Goal: Information Seeking & Learning: Learn about a topic

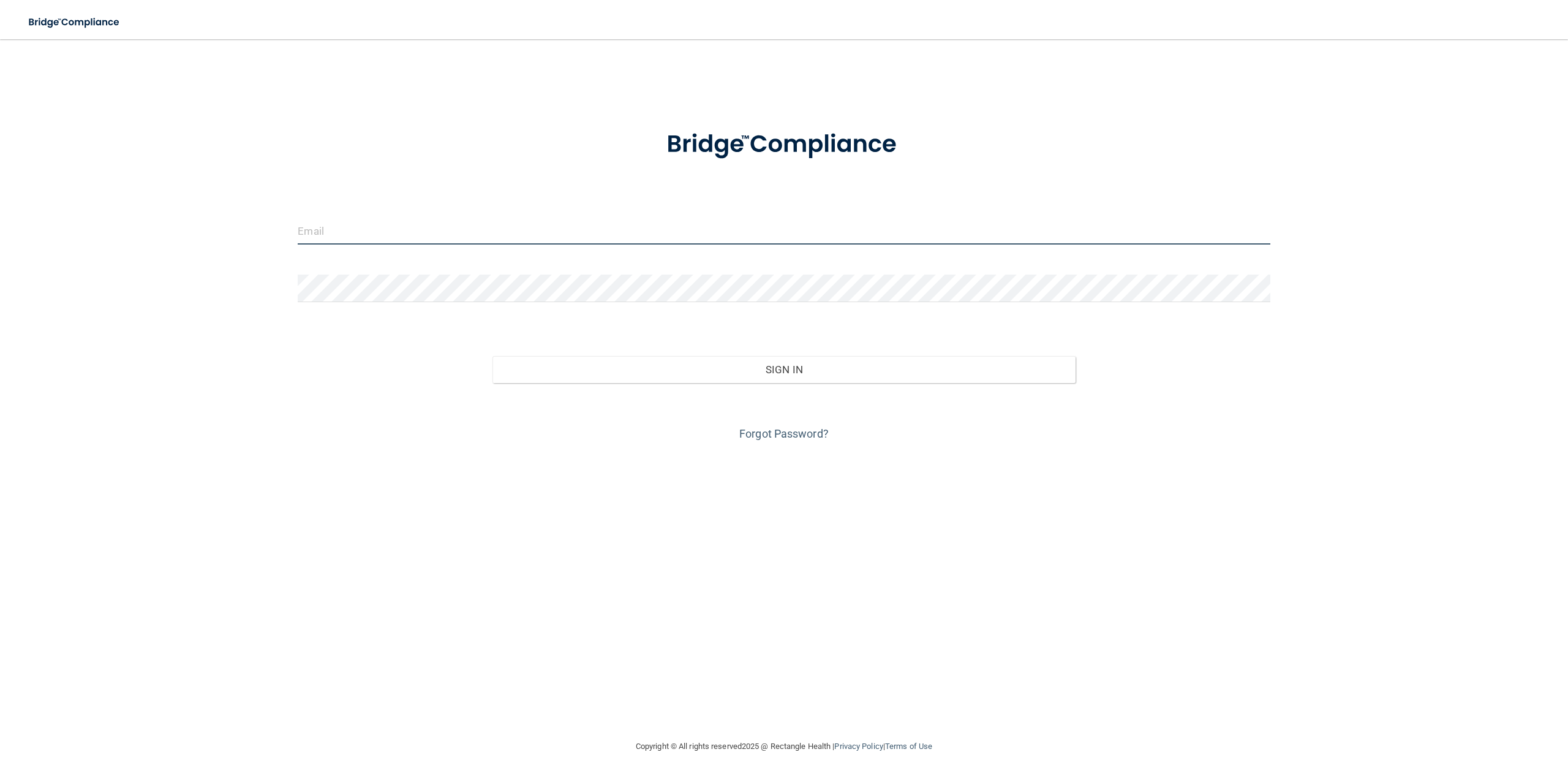
click at [354, 236] on input "email" at bounding box center [783, 231] width 972 height 28
type input "[PERSON_NAME][EMAIL_ADDRESS][DOMAIN_NAME]"
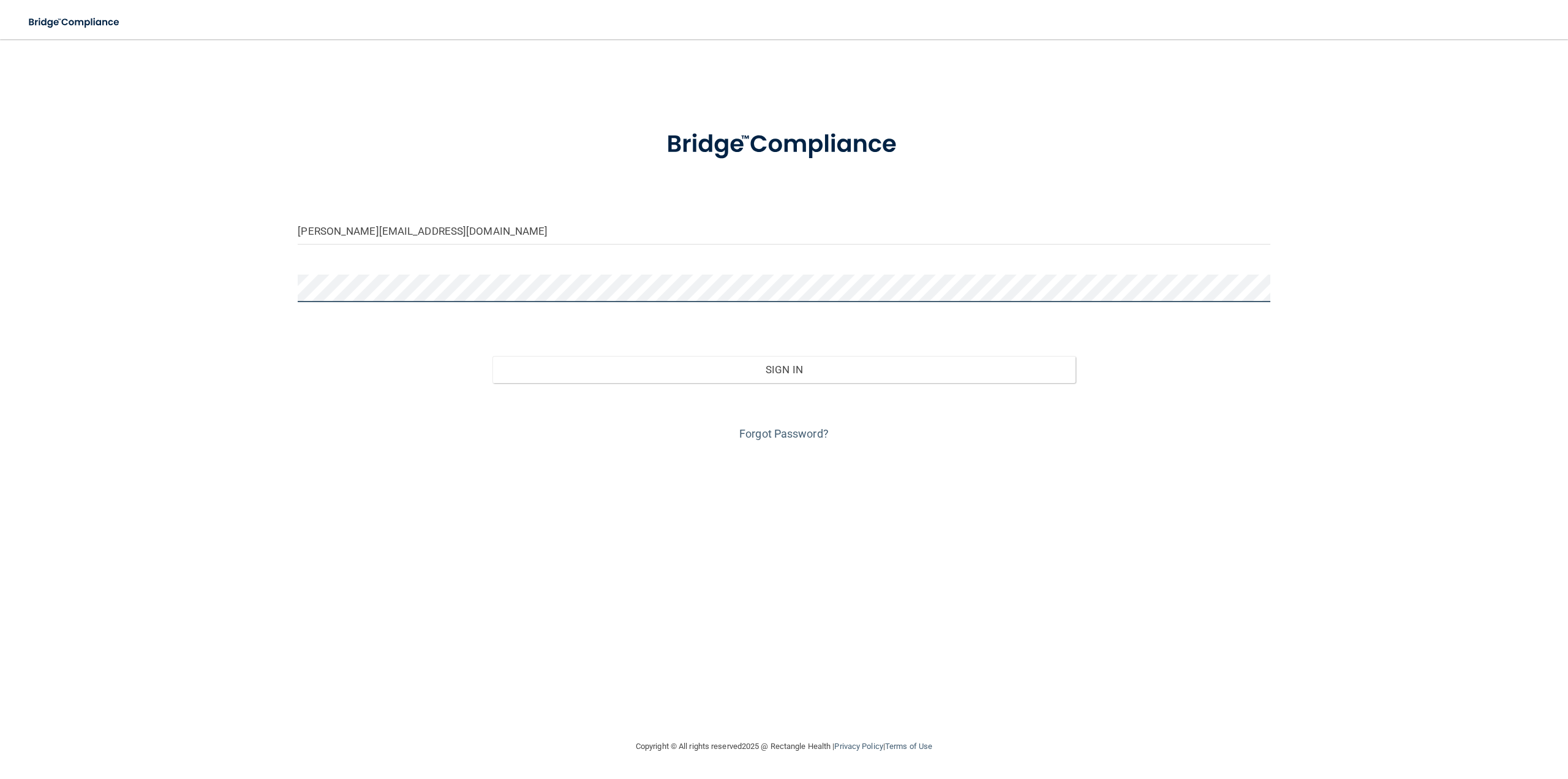
click at [492, 356] on button "Sign In" at bounding box center [784, 369] width 583 height 27
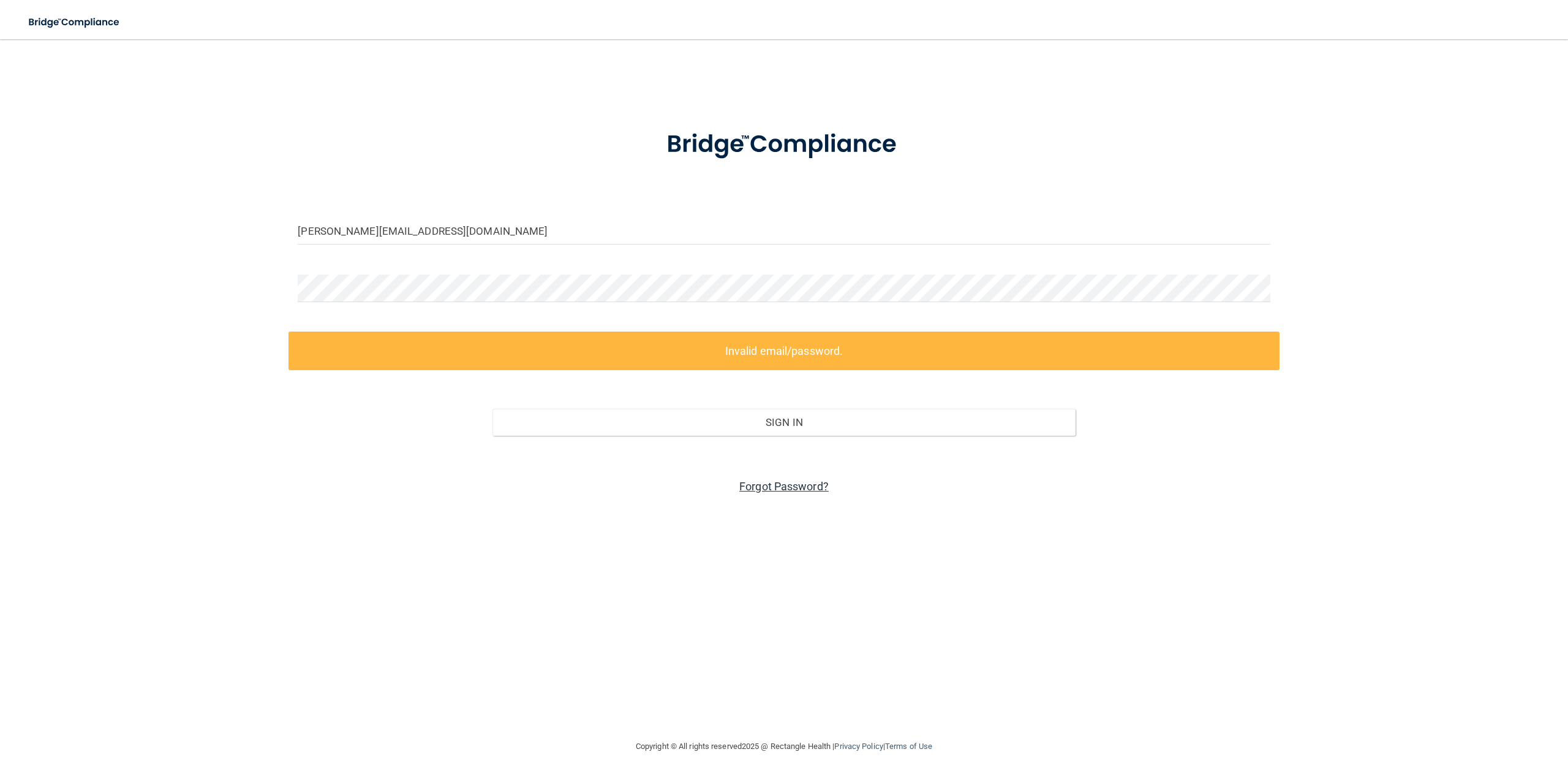
click at [756, 481] on link "Forgot Password?" at bounding box center [783, 486] width 89 height 13
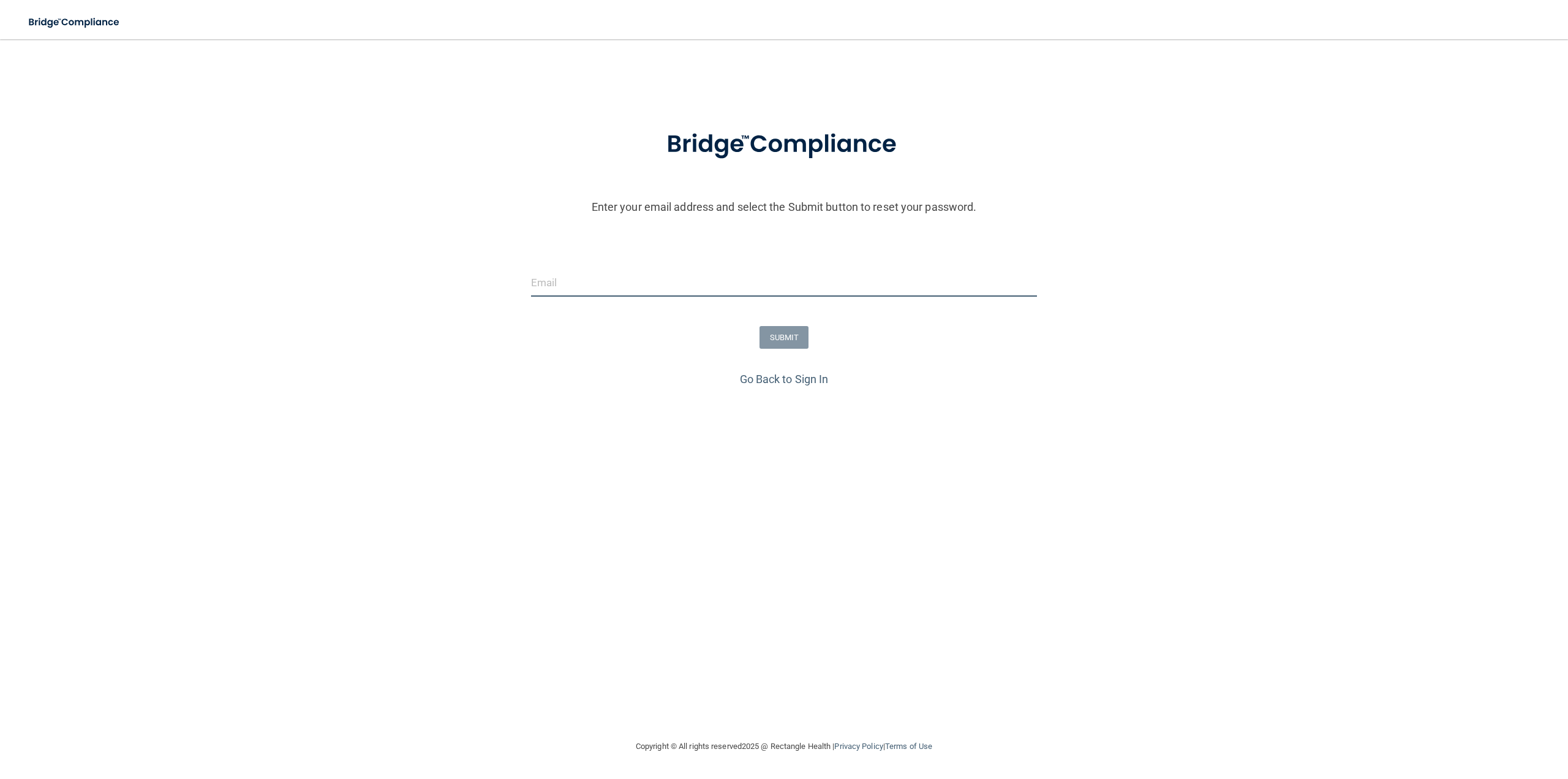
click at [561, 283] on input "email" at bounding box center [784, 283] width 506 height 28
type input "[PERSON_NAME][EMAIL_ADDRESS][DOMAIN_NAME]"
click at [782, 337] on button "SUBMIT" at bounding box center [784, 337] width 50 height 23
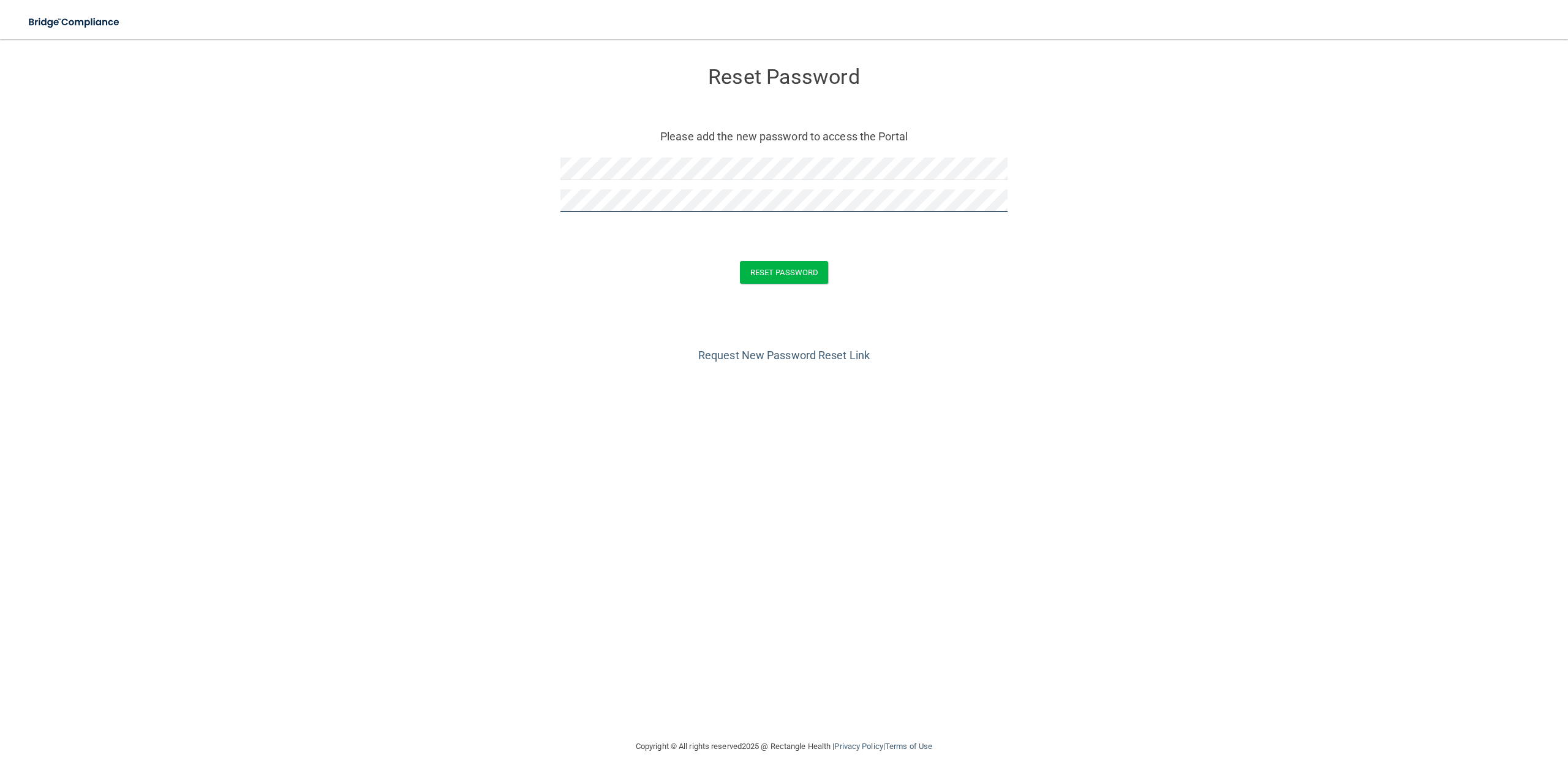
click at [740, 261] on button "Reset Password" at bounding box center [784, 272] width 88 height 23
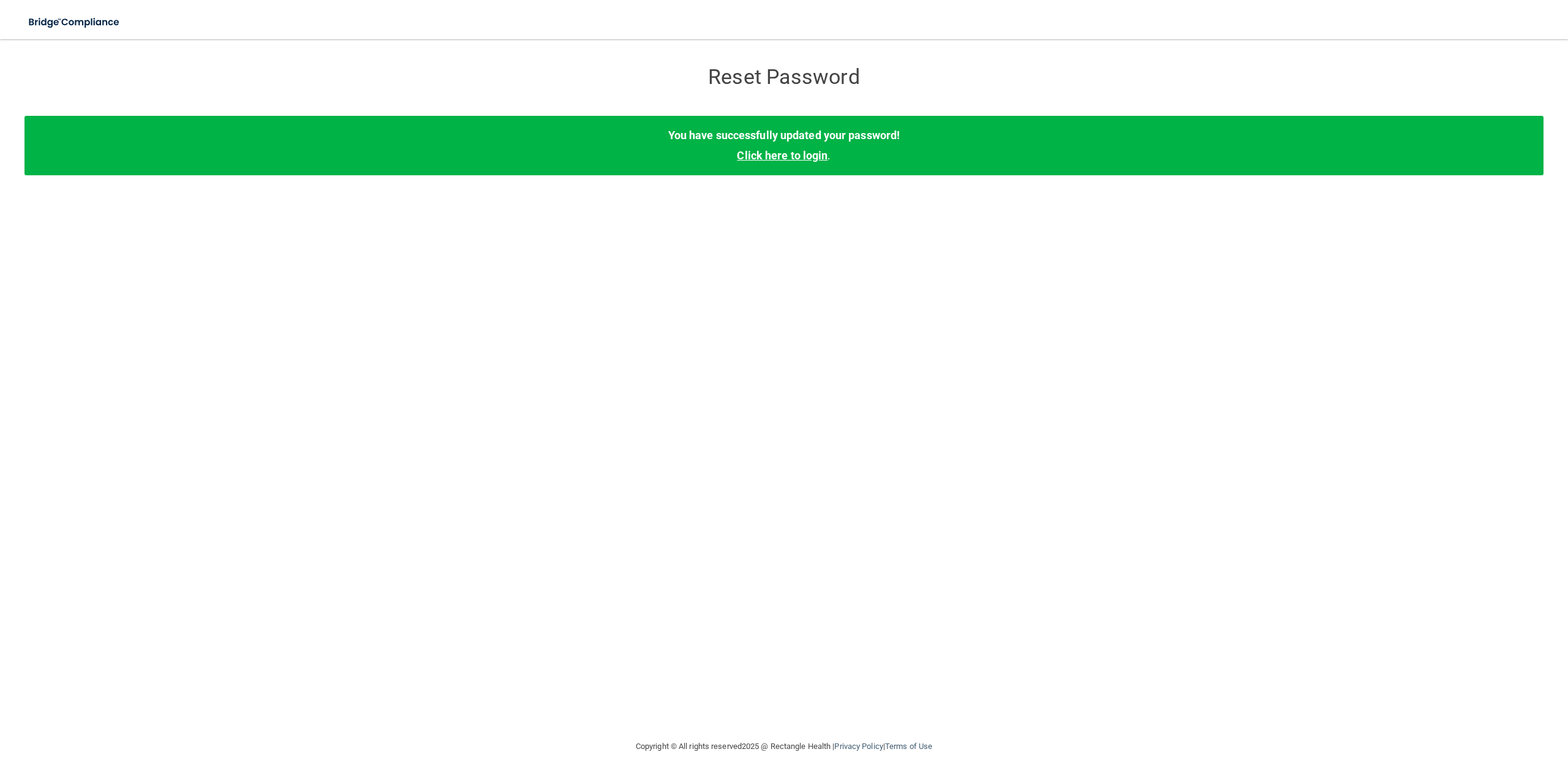
click at [787, 158] on link "Click here to login" at bounding box center [782, 155] width 91 height 13
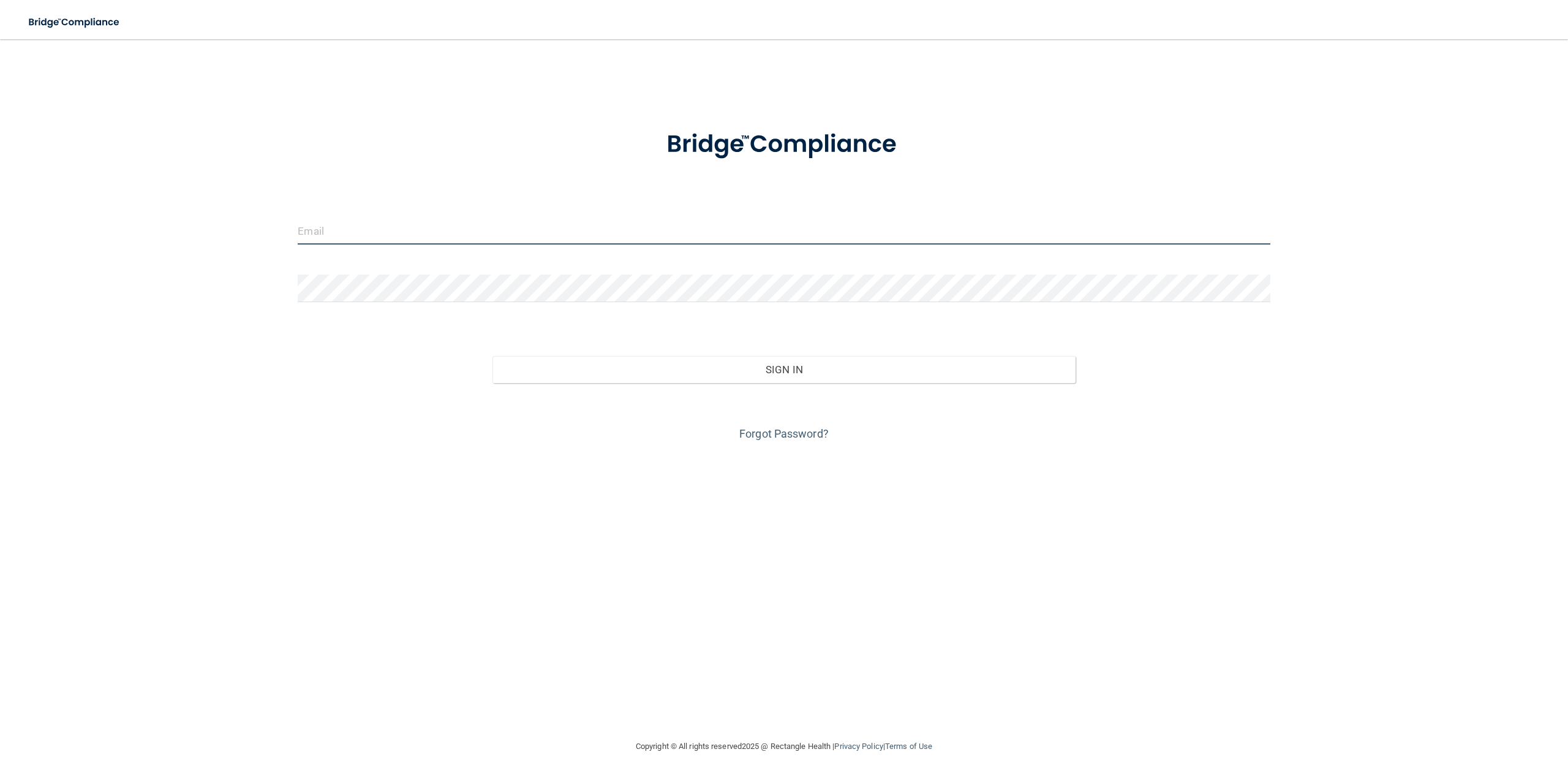
click at [396, 227] on input "email" at bounding box center [783, 231] width 972 height 28
type input "[PERSON_NAME][EMAIL_ADDRESS][DOMAIN_NAME]"
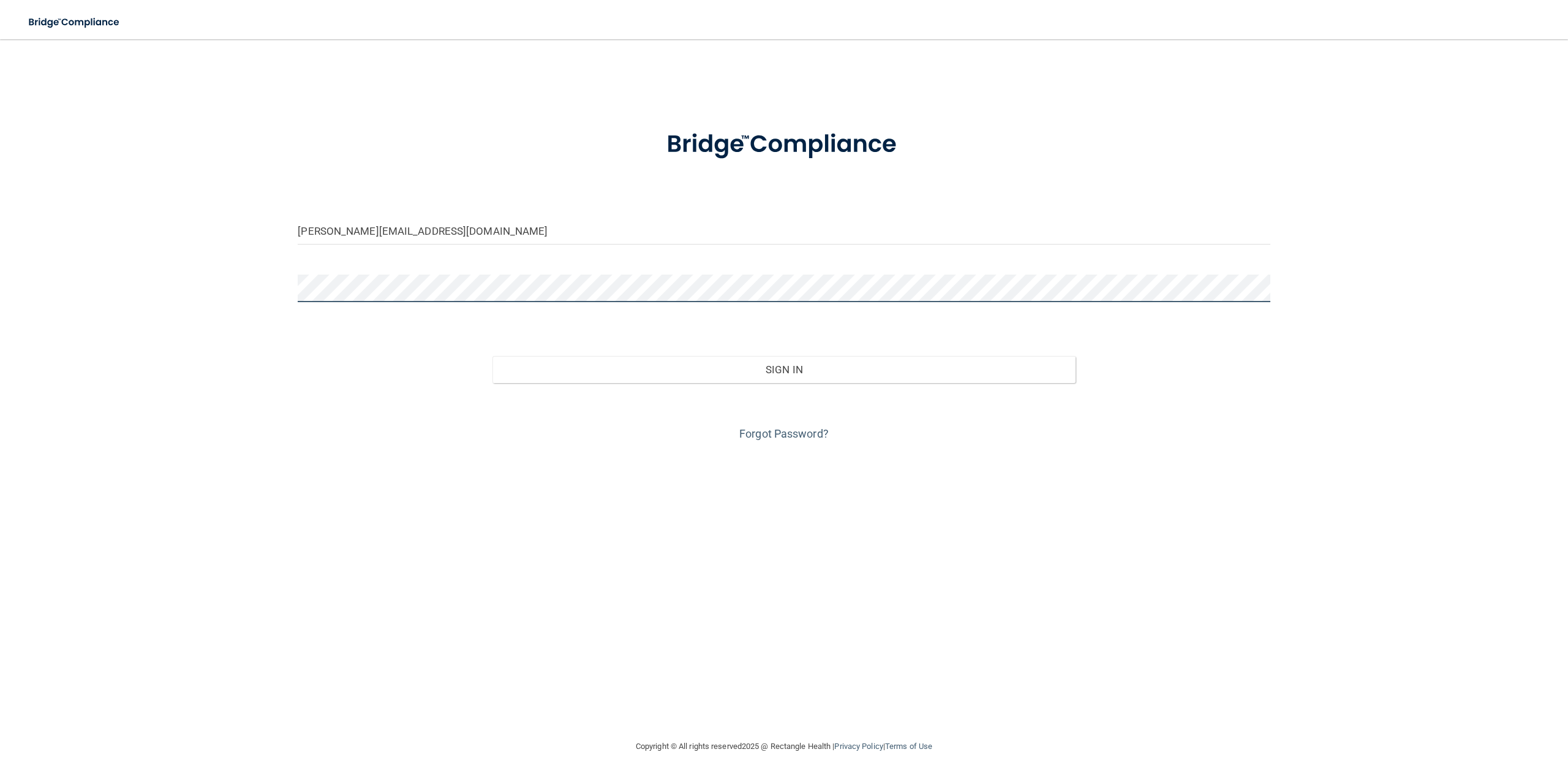
click at [492, 356] on button "Sign In" at bounding box center [784, 369] width 583 height 27
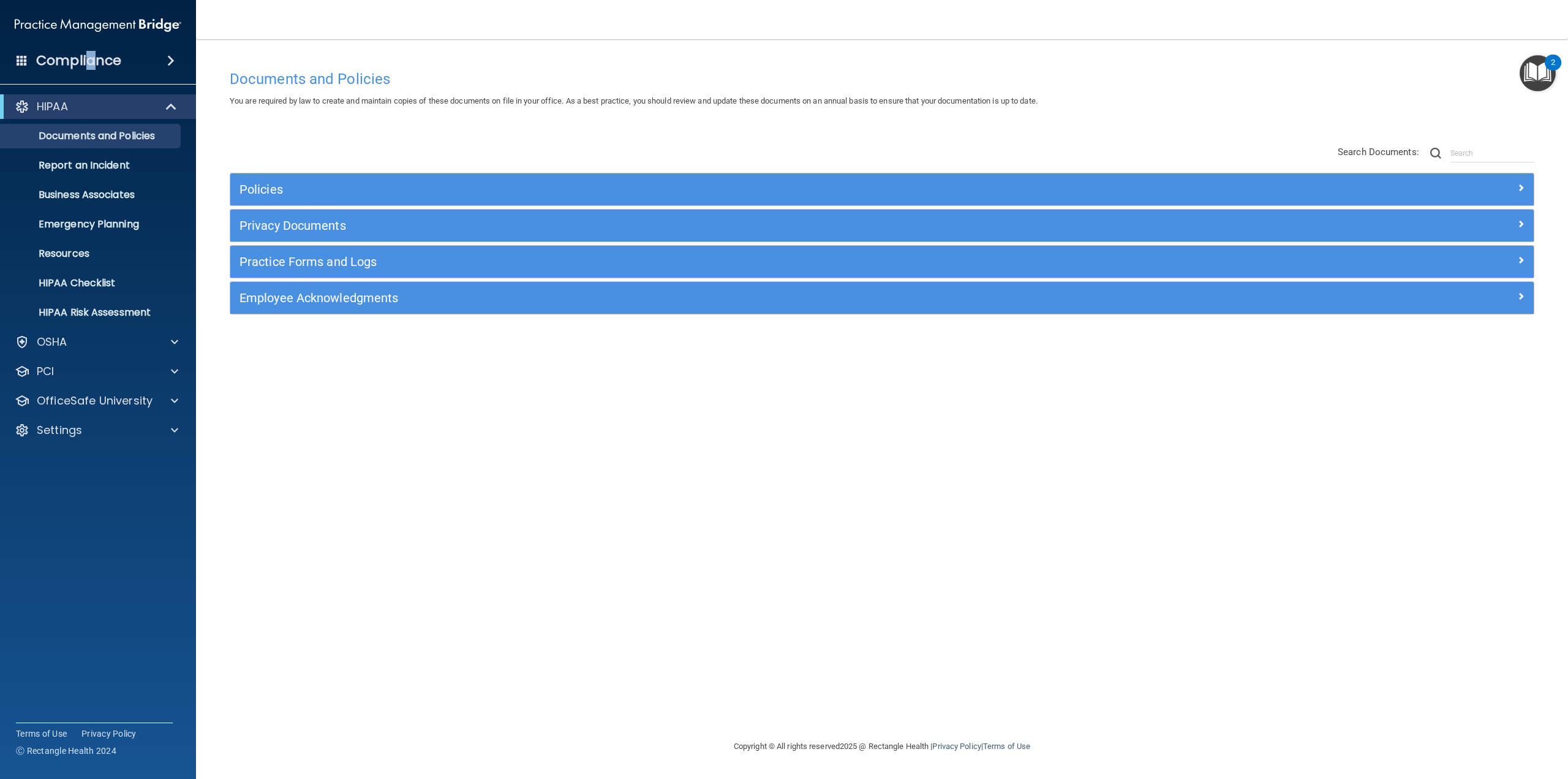
click at [92, 58] on h4 "Compliance" at bounding box center [79, 61] width 85 height 17
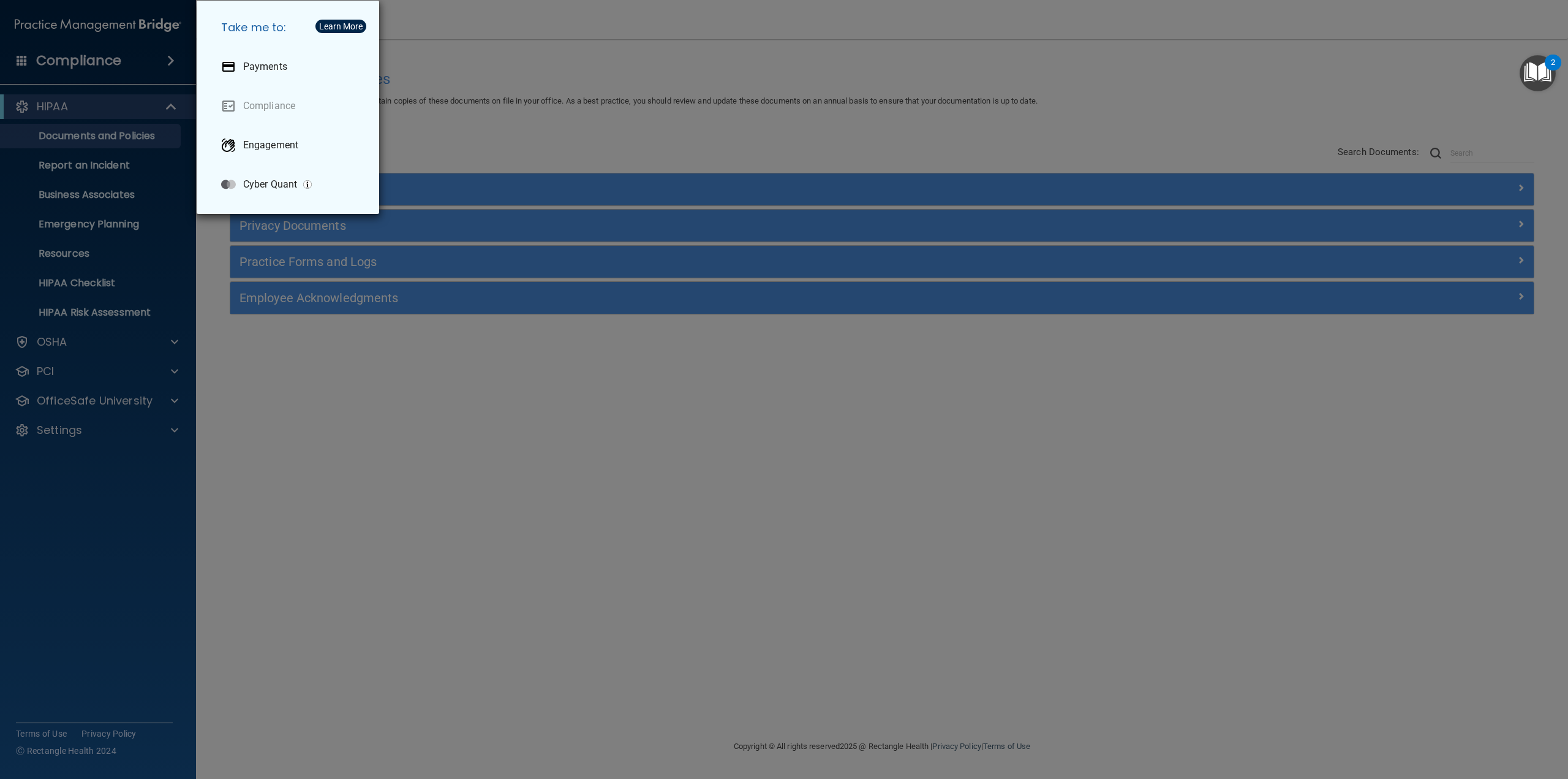
click at [16, 185] on div "Take me to: Payments Compliance Engagement Cyber Quant" at bounding box center [784, 390] width 1568 height 779
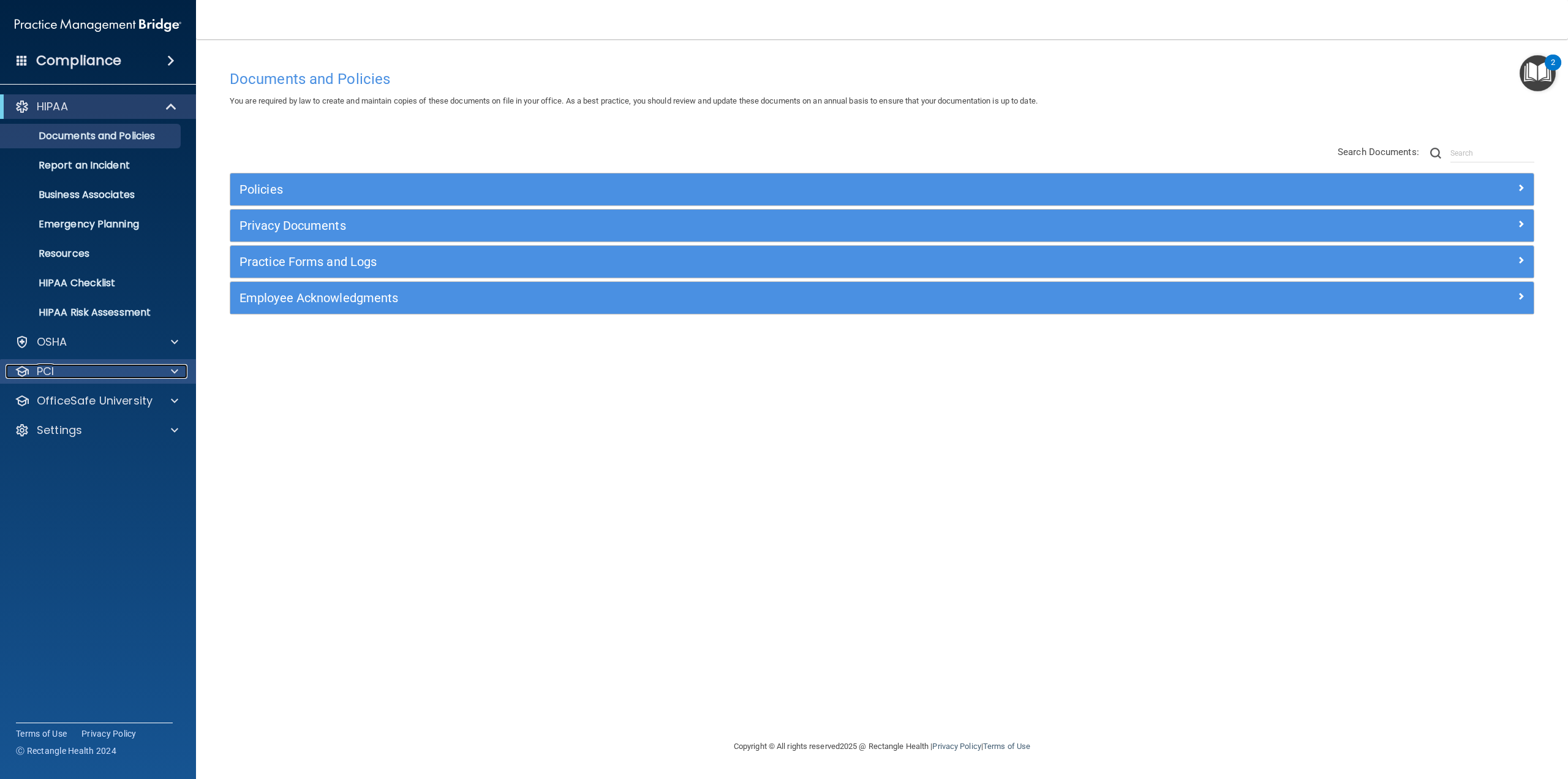
click at [92, 373] on div "PCI" at bounding box center [81, 371] width 152 height 15
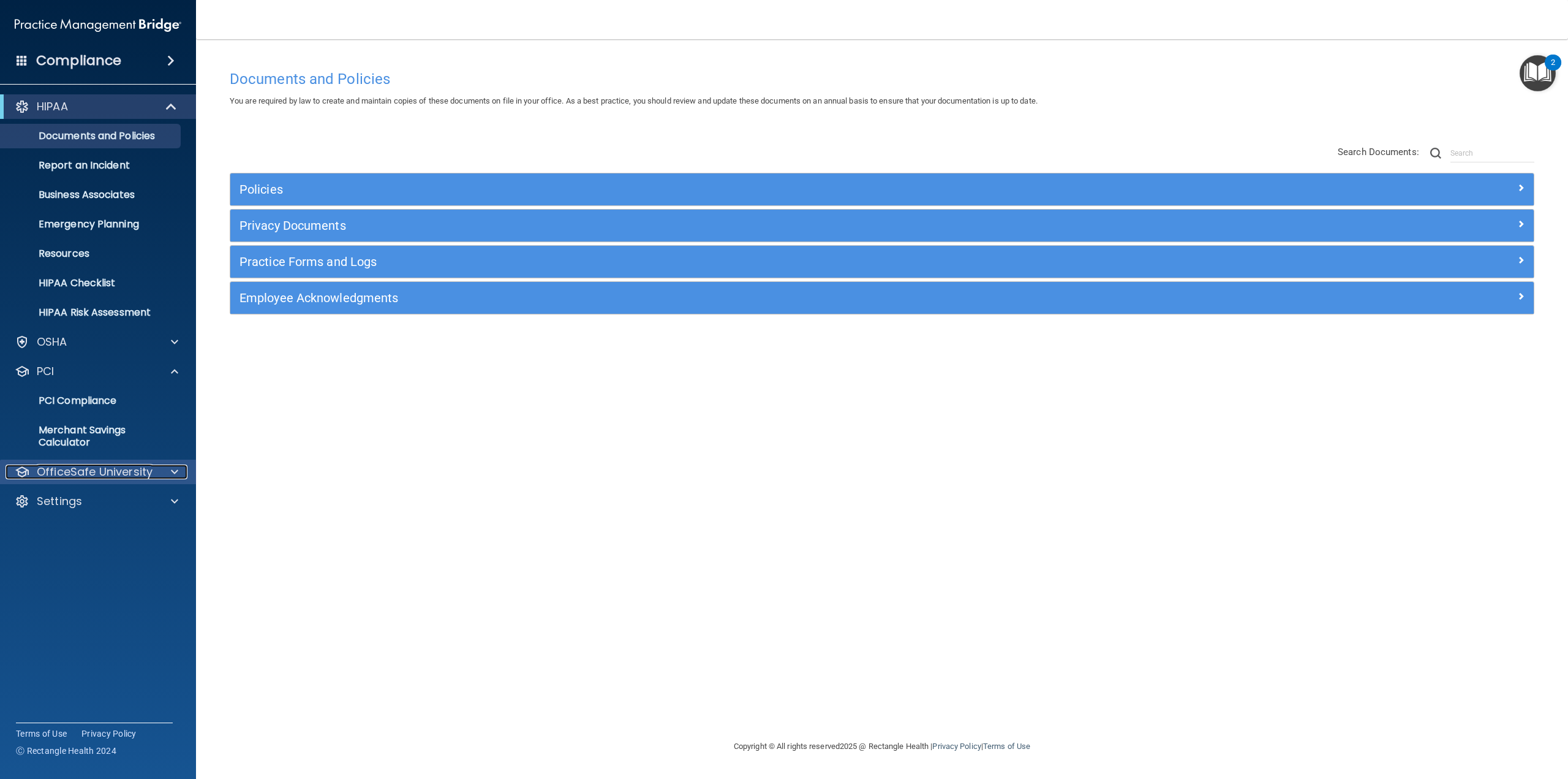
click at [98, 473] on p "OfficeSafe University" at bounding box center [94, 472] width 116 height 15
click at [102, 503] on p "HIPAA Training" at bounding box center [58, 501] width 101 height 12
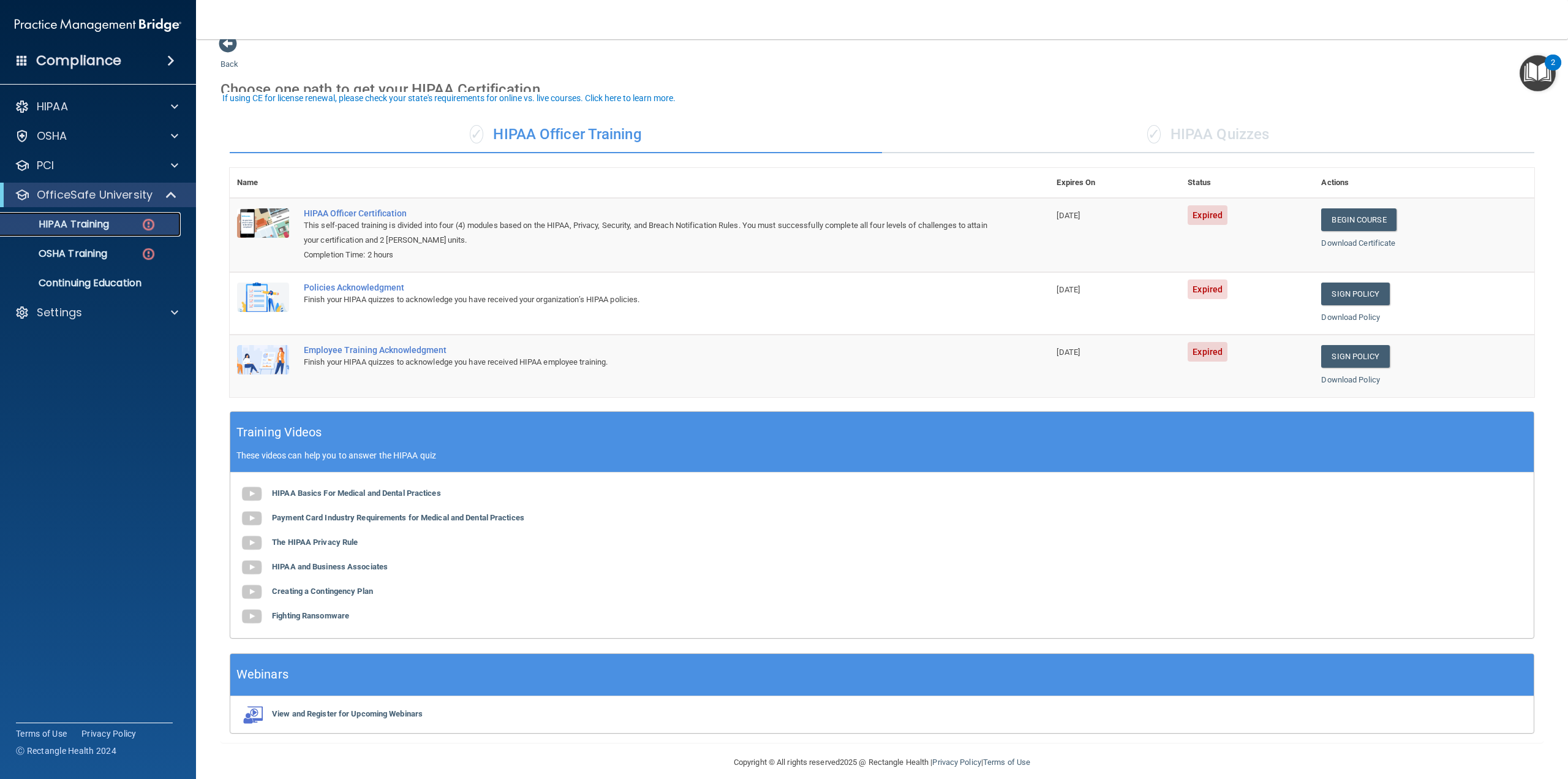
scroll to position [28, 0]
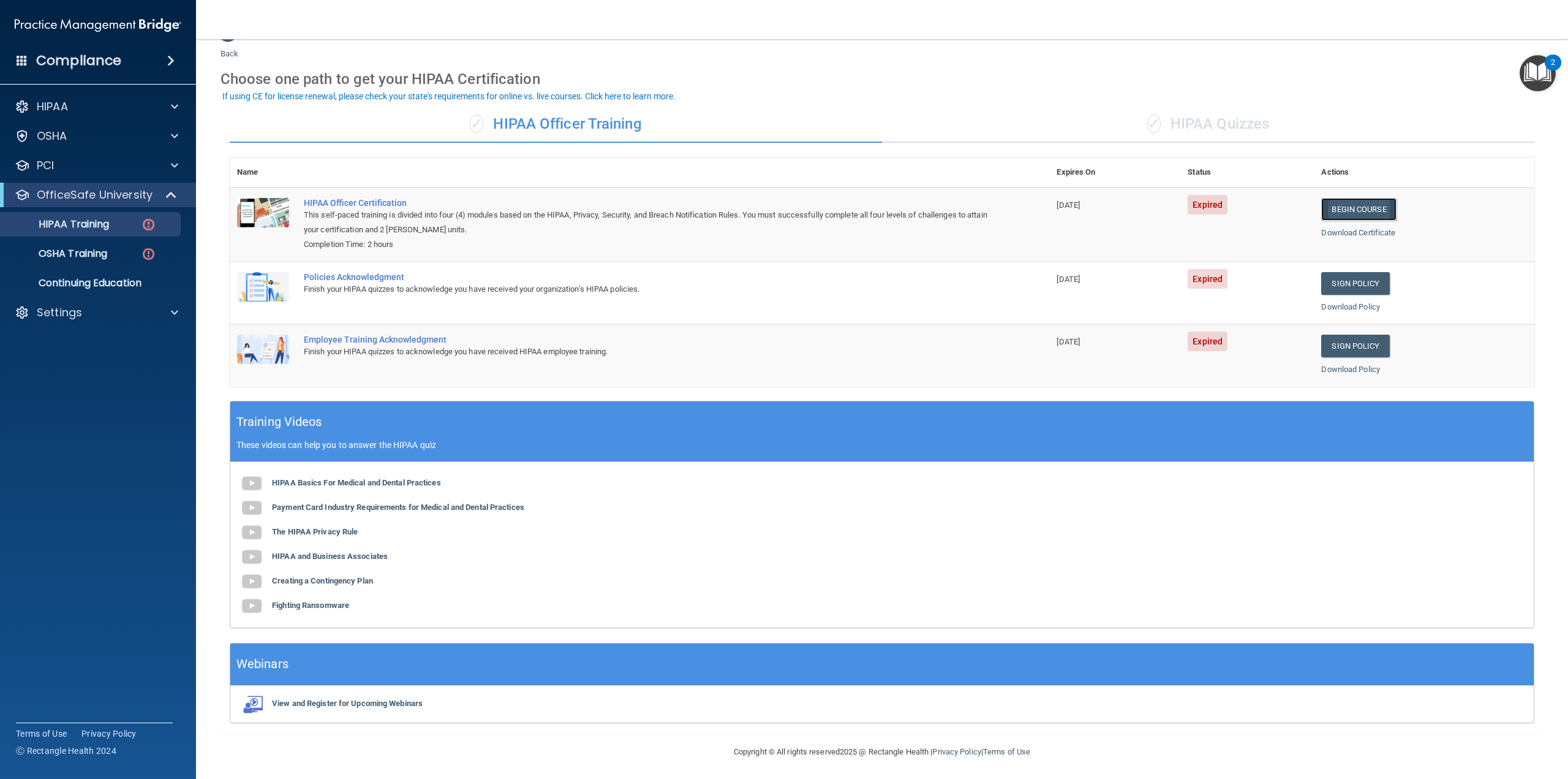
click at [1335, 203] on link "Begin Course" at bounding box center [1359, 209] width 74 height 23
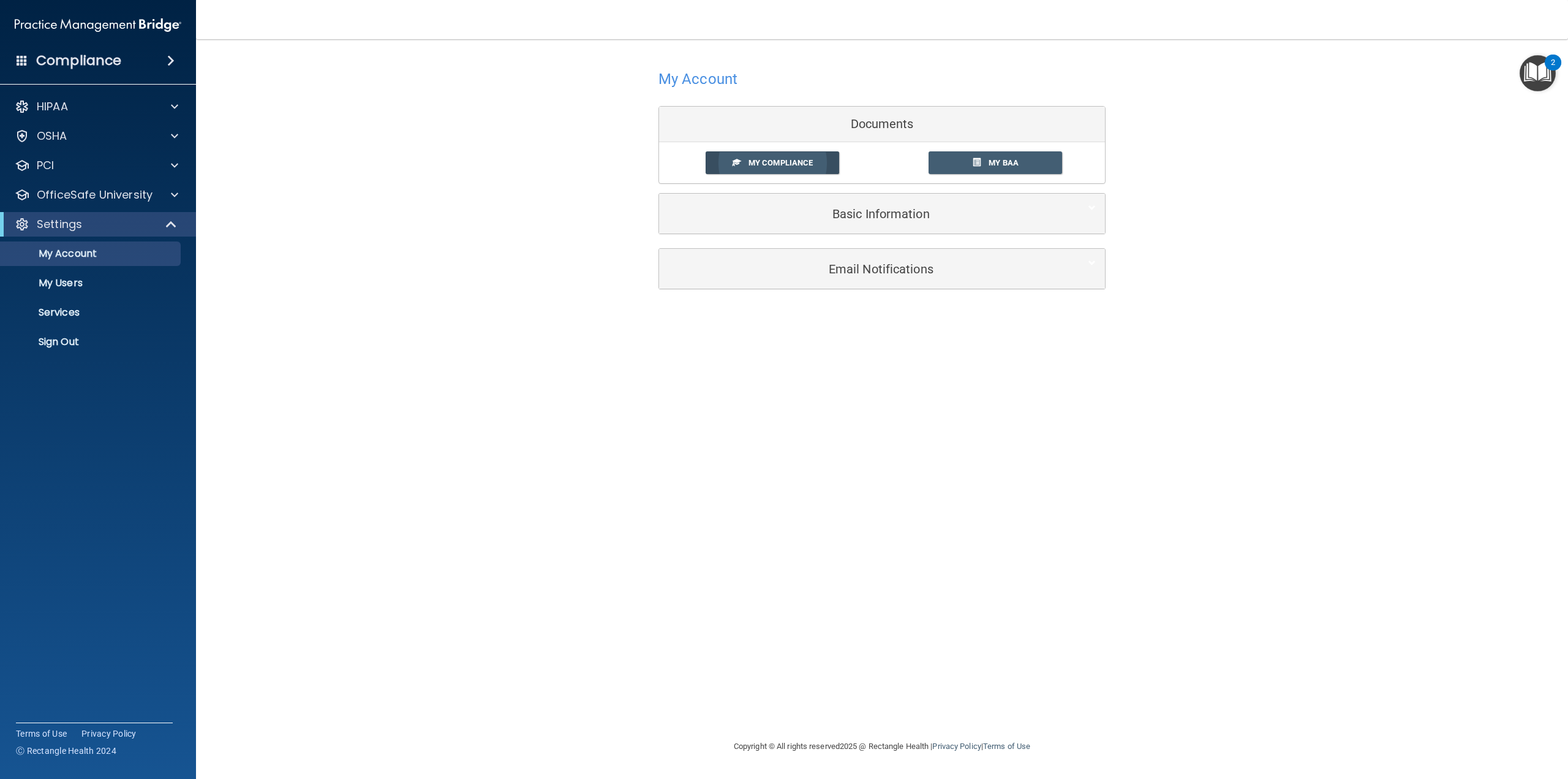
click at [785, 160] on span "My Compliance" at bounding box center [780, 163] width 64 height 9
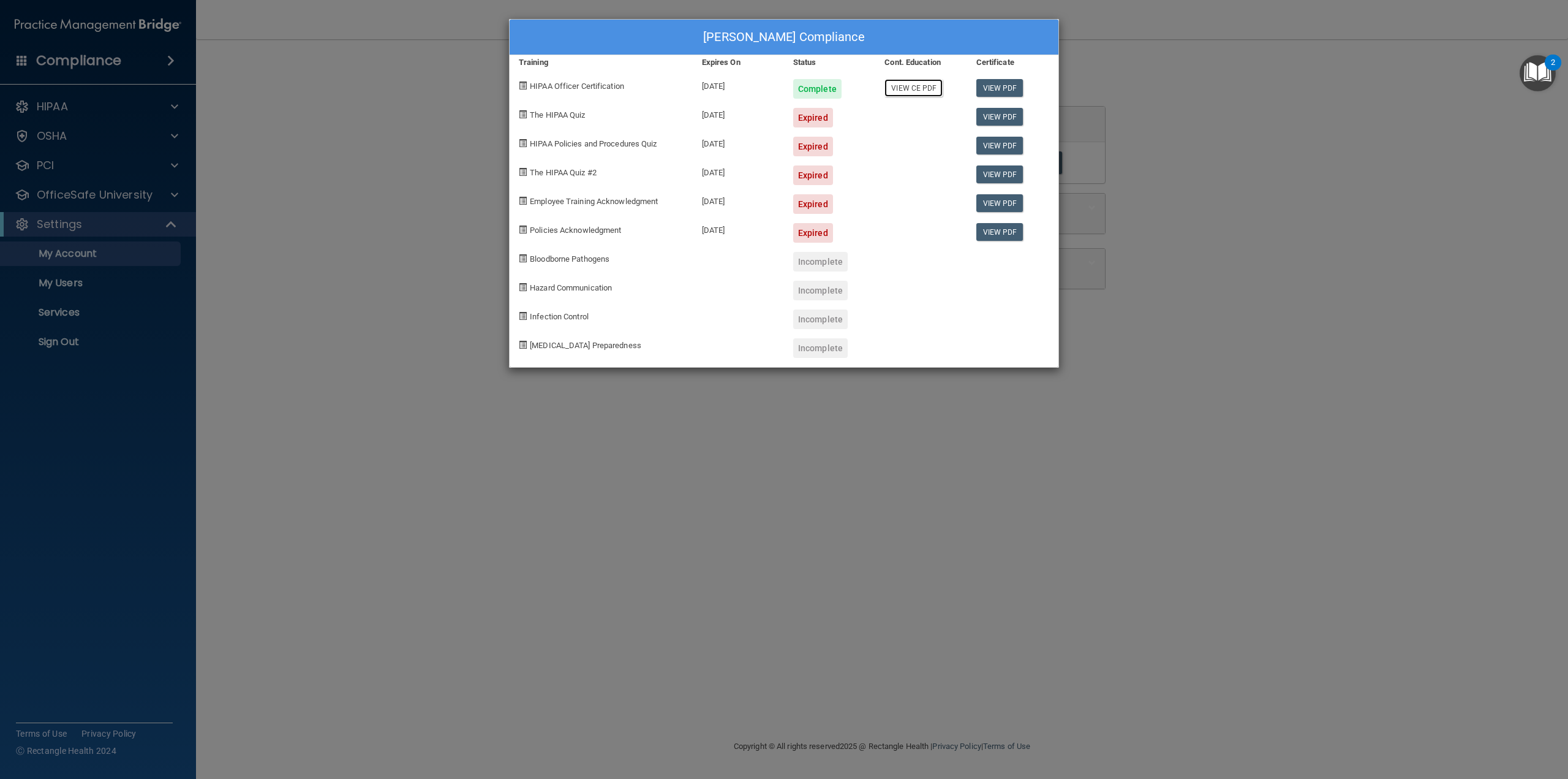
click at [910, 89] on link "View CE PDF" at bounding box center [913, 88] width 58 height 18
click at [451, 231] on div "Colleen Ronningen's Compliance Training Expires On Status Cont. Education Certi…" at bounding box center [784, 390] width 1568 height 779
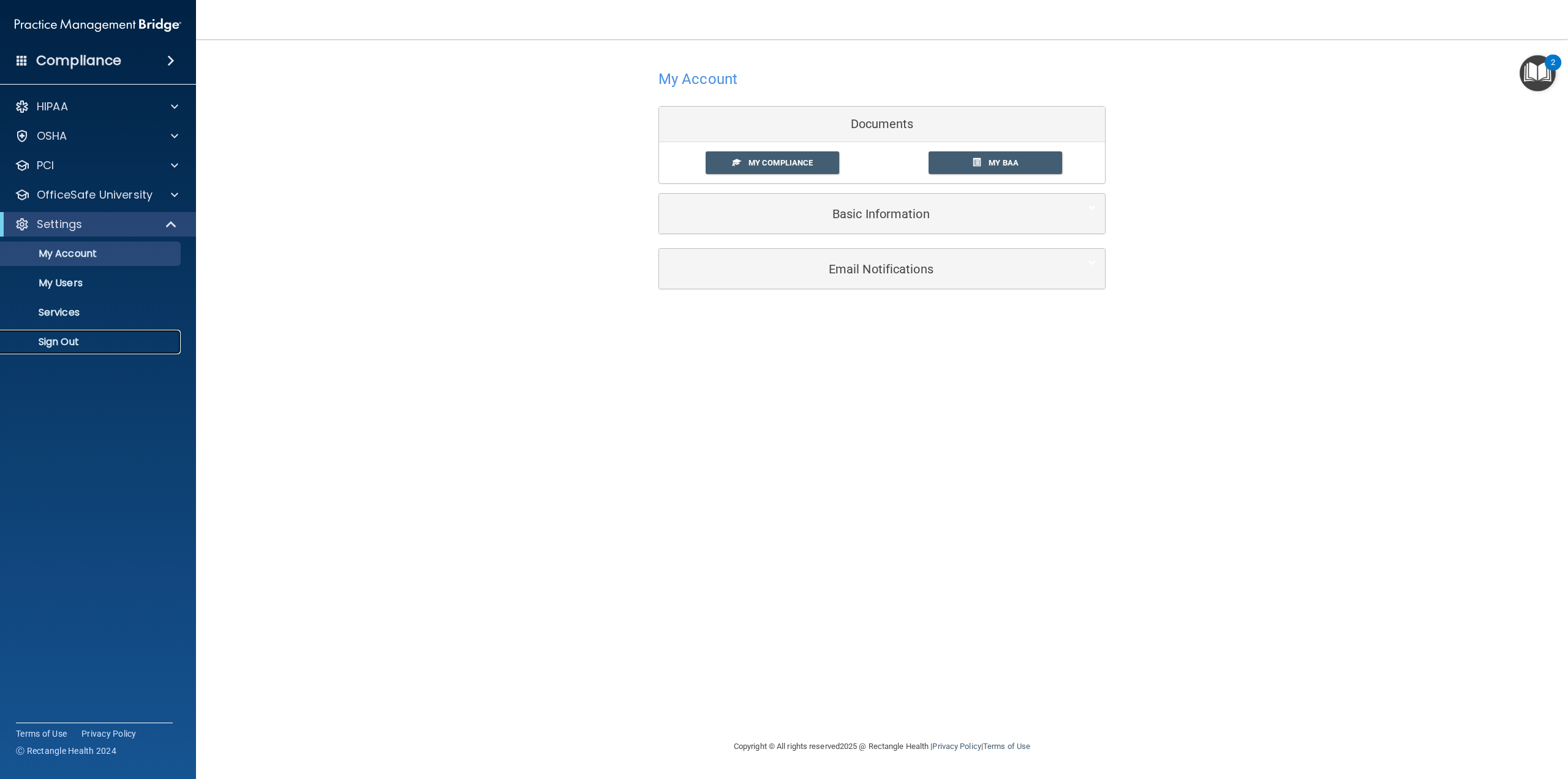
click at [67, 340] on p "Sign Out" at bounding box center [92, 342] width 168 height 12
